Goal: Information Seeking & Learning: Learn about a topic

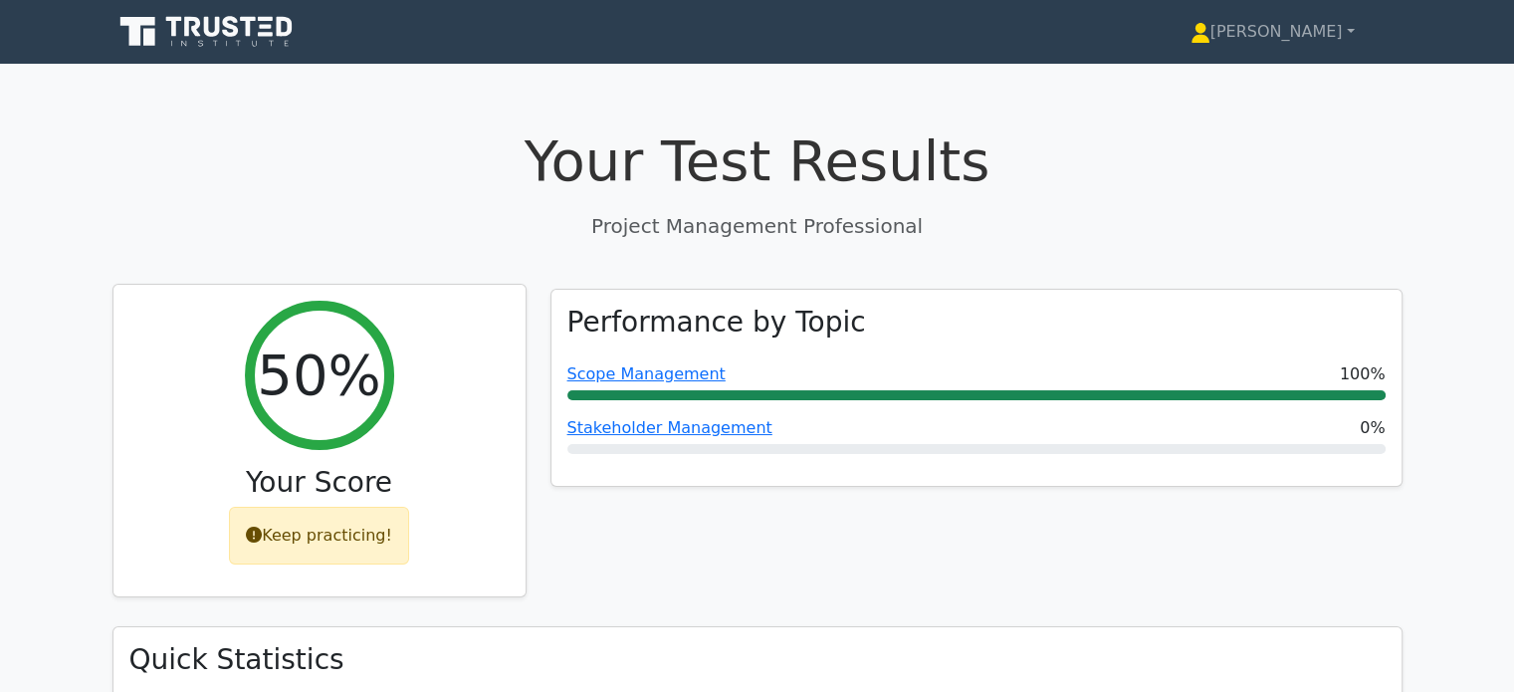
click at [335, 545] on div "Keep practicing!" at bounding box center [319, 536] width 180 height 58
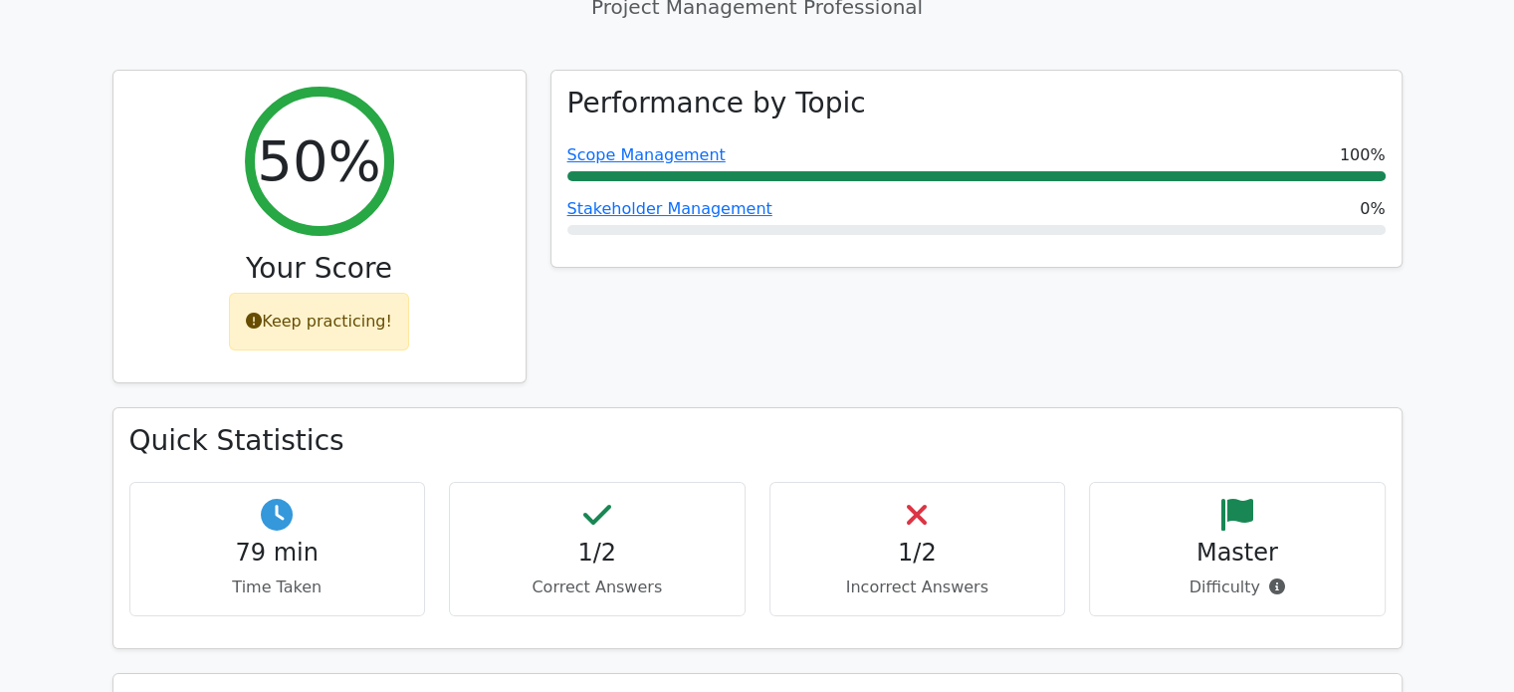
scroll to position [98, 0]
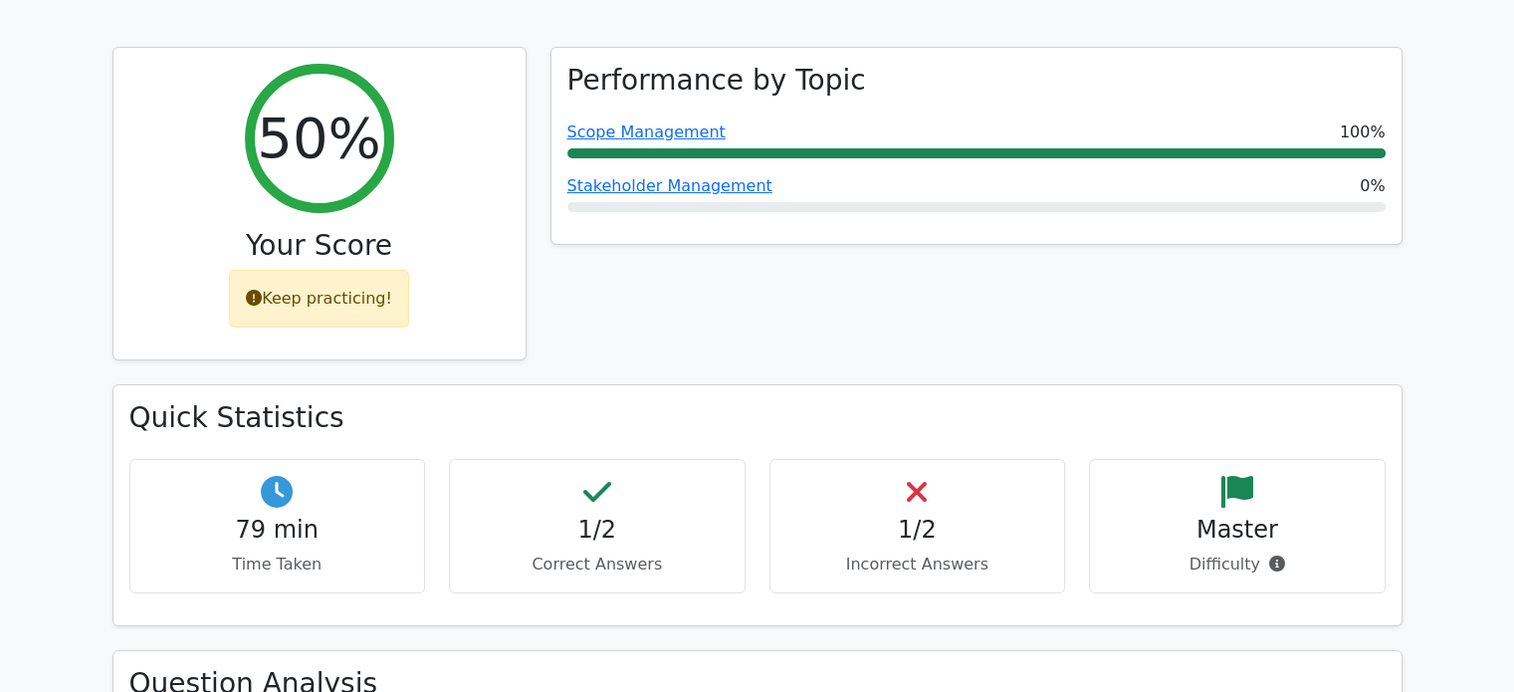
scroll to position [239, 0]
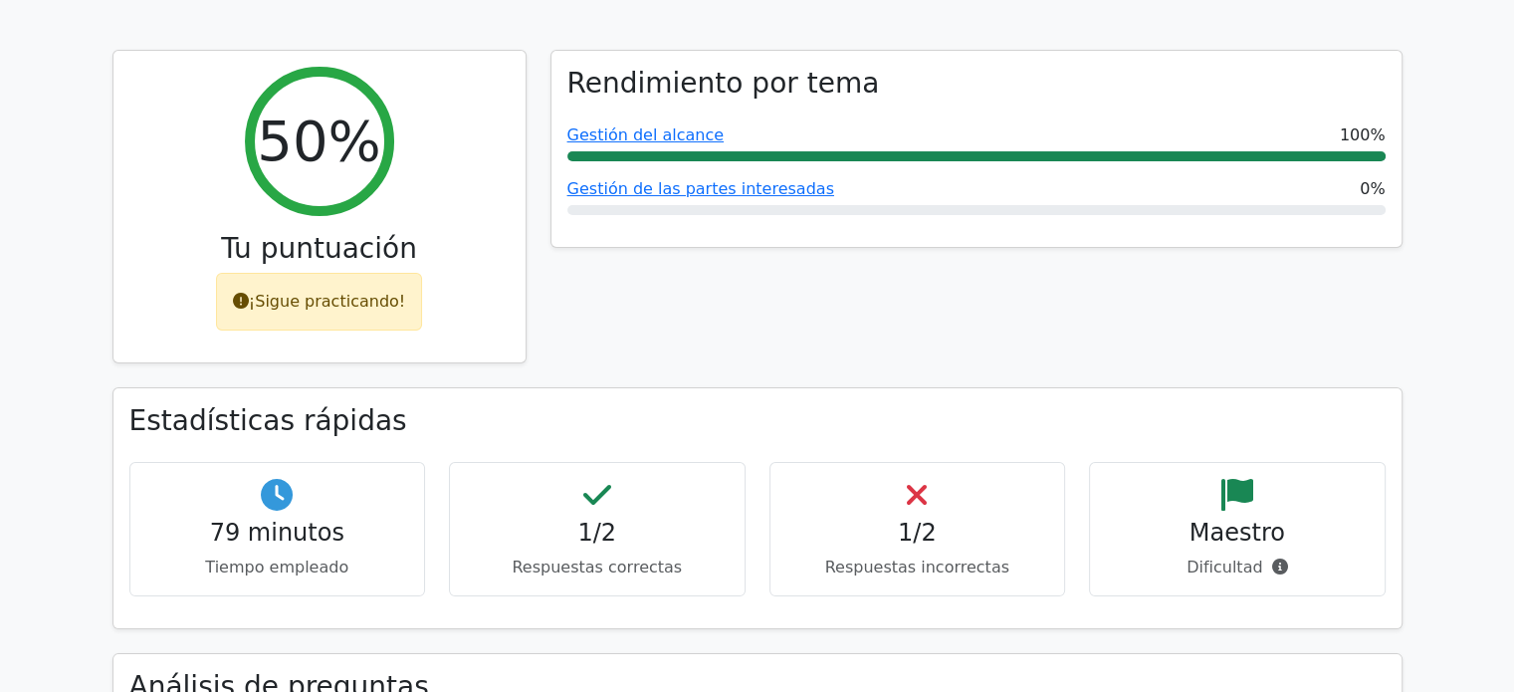
click at [948, 297] on div "Rendimiento por tema Gestión del alcance 100% Gestión de las partes interesadas…" at bounding box center [976, 219] width 876 height 338
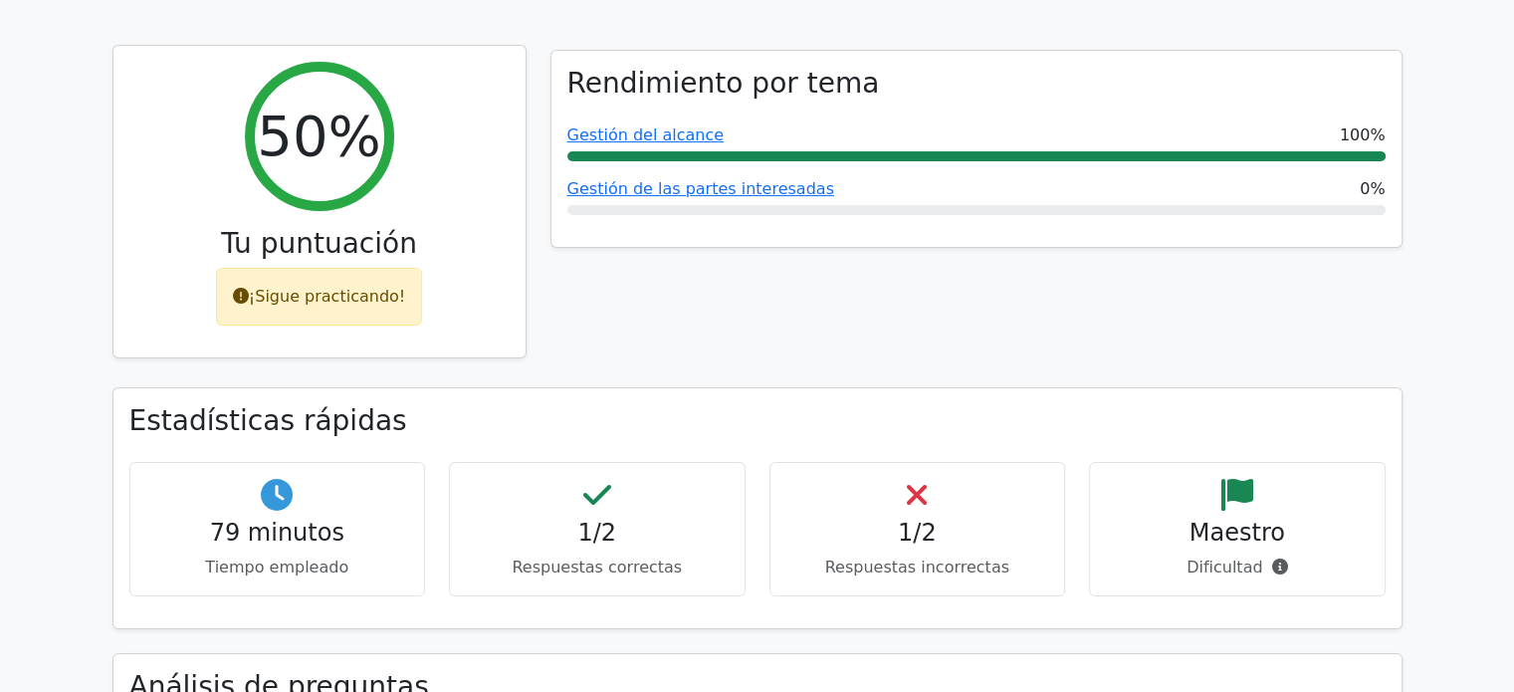
click at [249, 302] on icon at bounding box center [241, 296] width 16 height 16
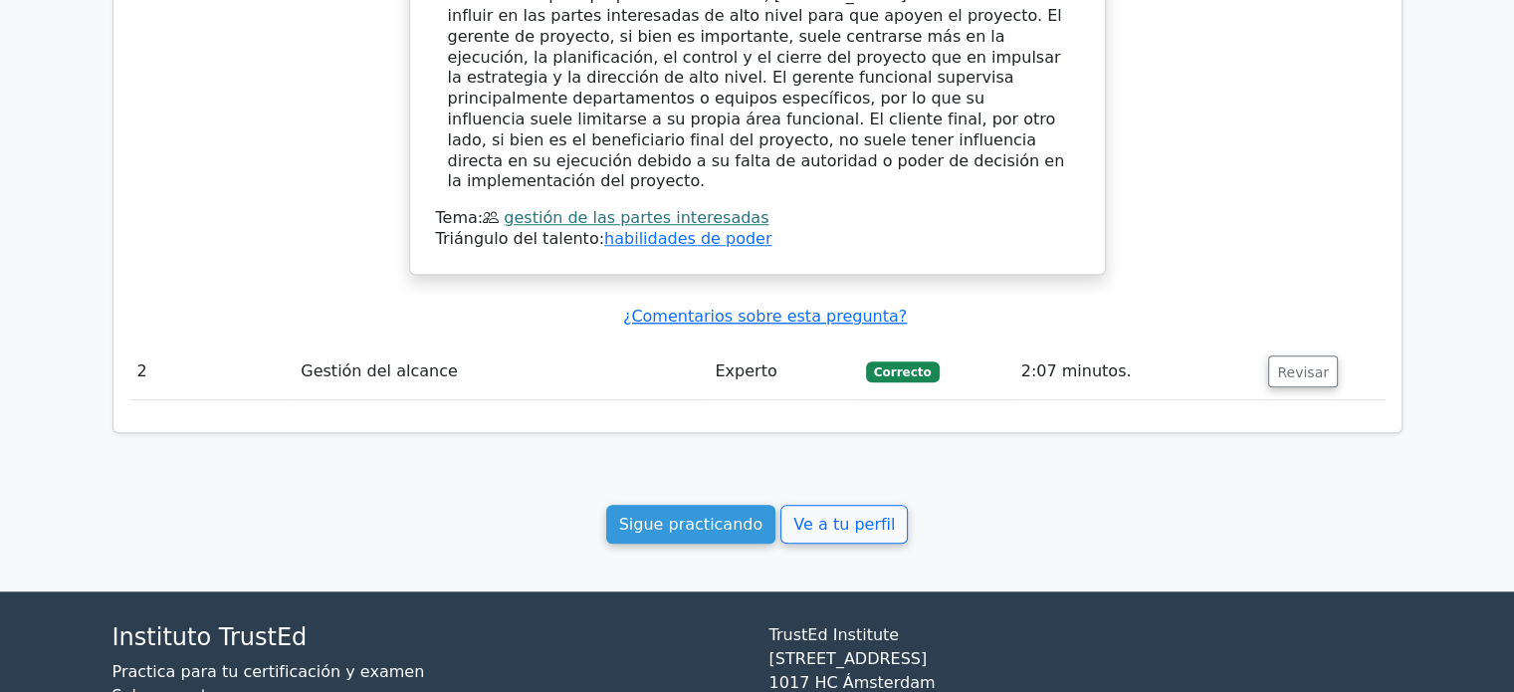
scroll to position [1641, 0]
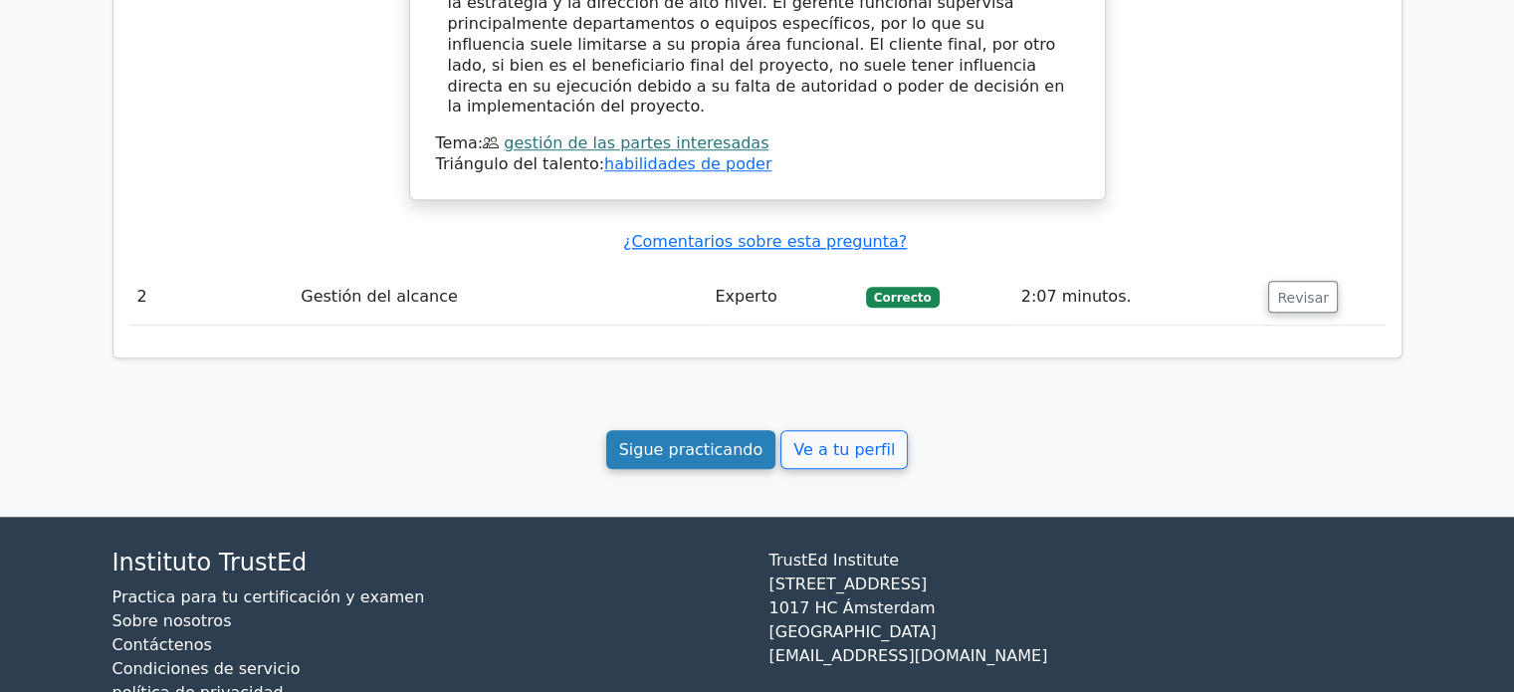
click at [660, 440] on font "Sigue practicando" at bounding box center [691, 449] width 144 height 19
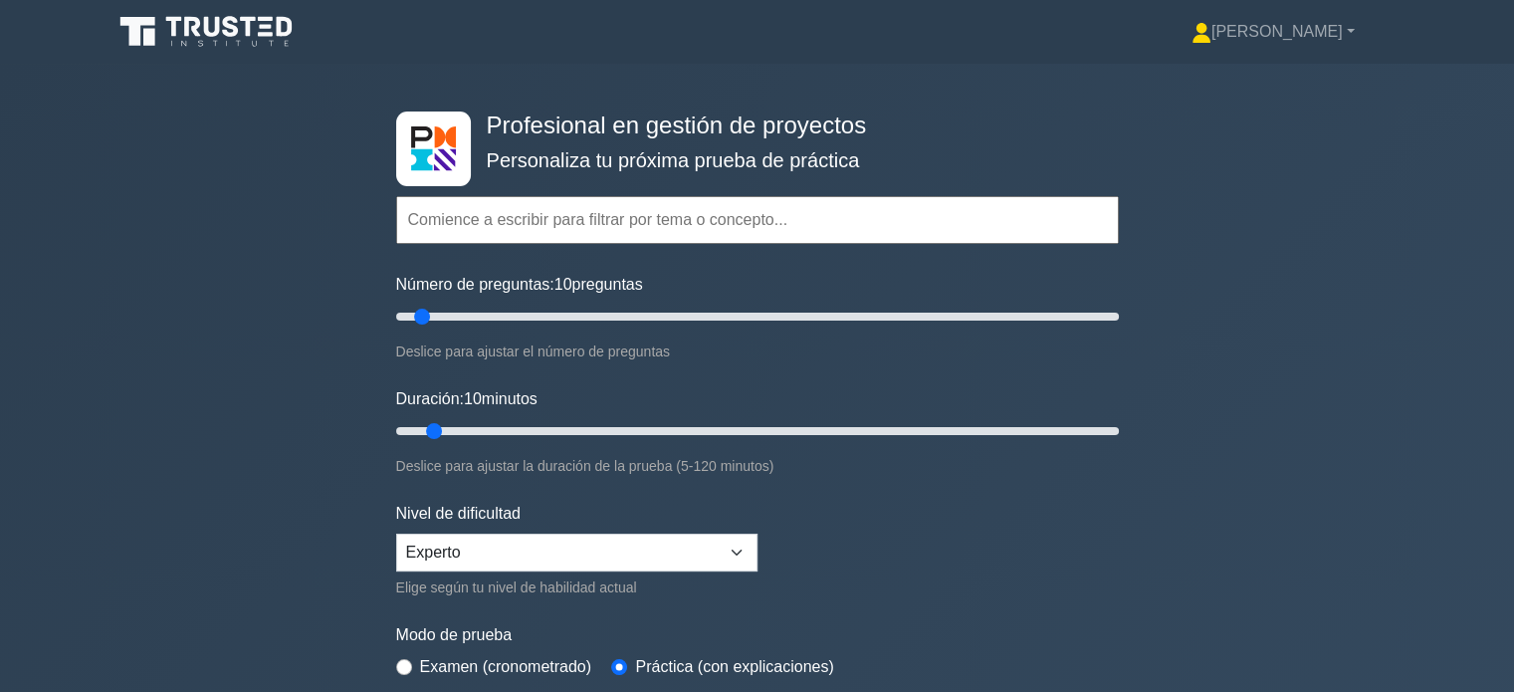
click at [1372, 356] on div "Profesional en gestión de proyectos Personaliza tu próxima prueba de práctica T…" at bounding box center [757, 432] width 1514 height 737
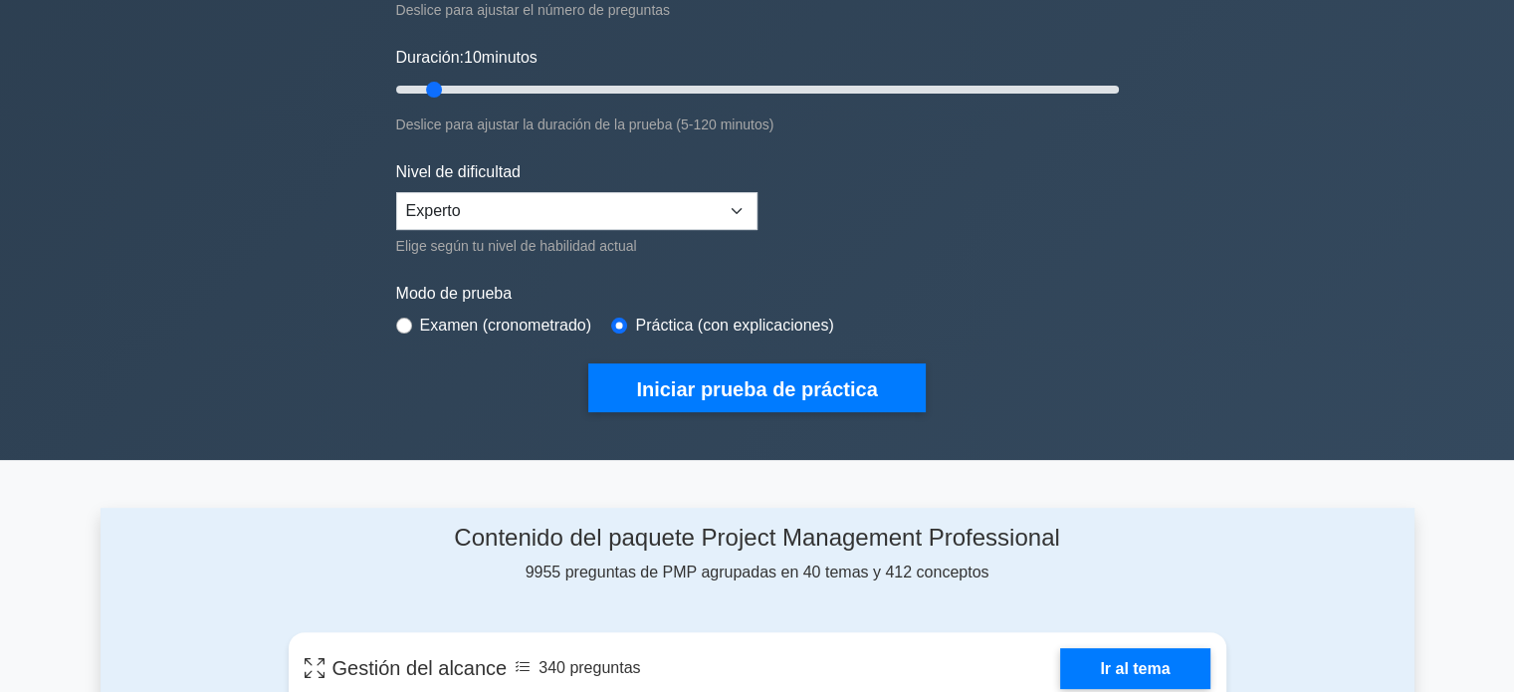
scroll to position [349, 0]
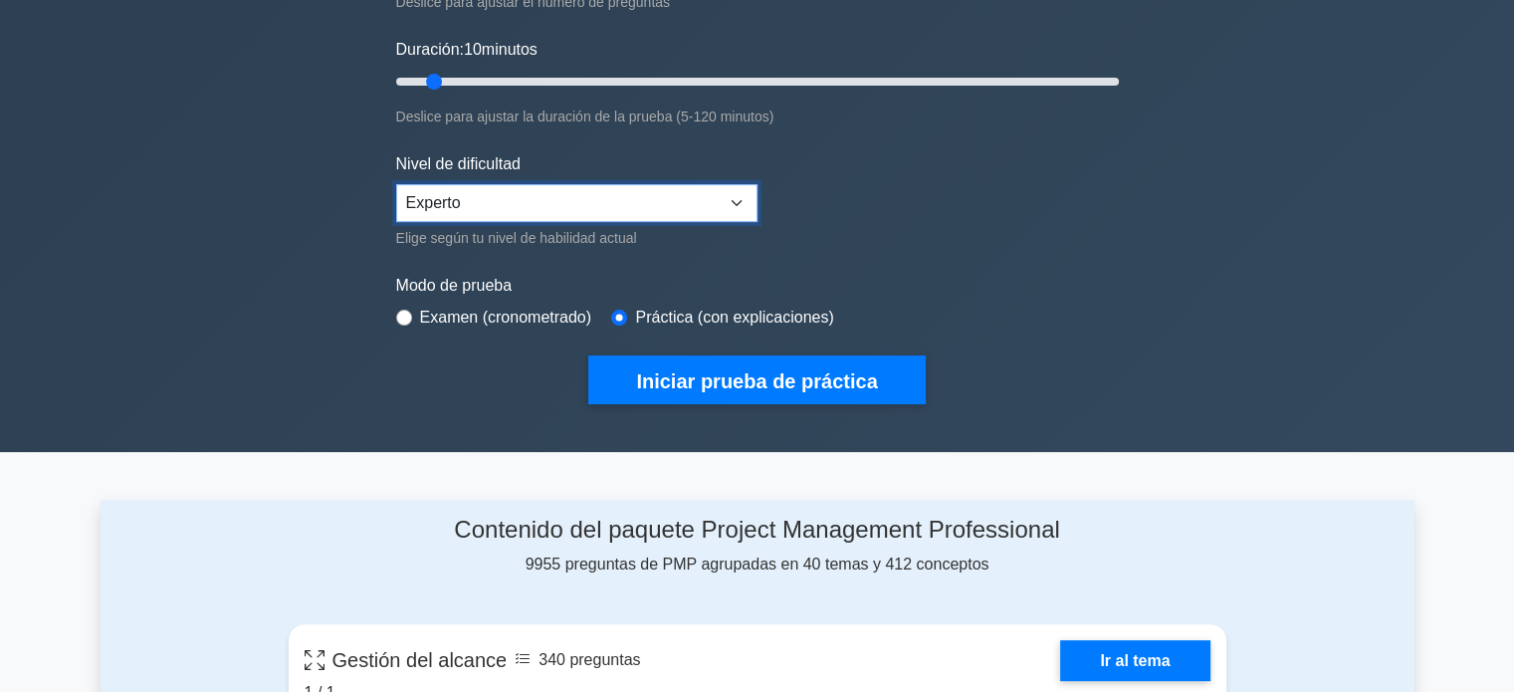
click at [737, 196] on select "Principiante Intermedio Experto" at bounding box center [576, 203] width 361 height 38
click at [1047, 225] on form "Temas Gestión del alcance Gestión del tiempo Gestión de costes Gestión de calid…" at bounding box center [757, 94] width 723 height 617
